Goal: Find contact information: Find contact information

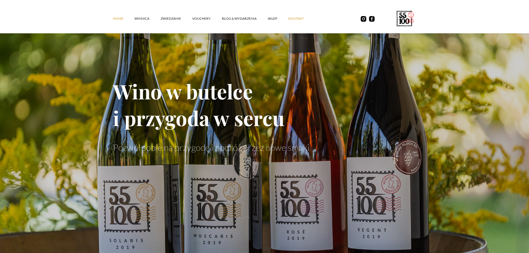
click at [295, 21] on link "kontakt" at bounding box center [301, 18] width 27 height 17
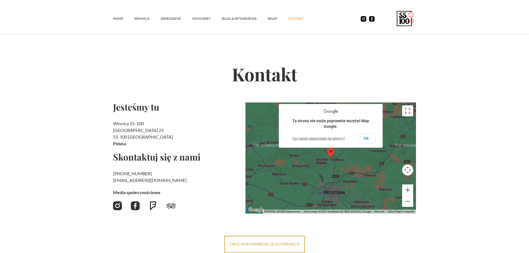
drag, startPoint x: 147, startPoint y: 173, endPoint x: 123, endPoint y: 174, distance: 24.5
click at [123, 174] on h2 "[PHONE_NUMBER] ‍ [EMAIL_ADDRESS][DOMAIN_NAME]" at bounding box center [177, 176] width 128 height 13
copy link "730 706 690"
